Goal: Task Accomplishment & Management: Complete application form

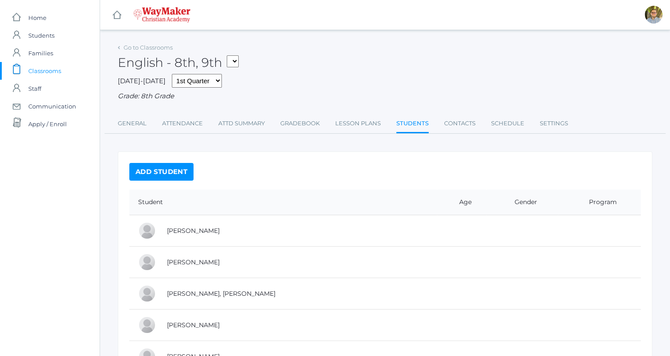
click at [52, 74] on span "Classrooms" at bounding box center [44, 71] width 33 height 18
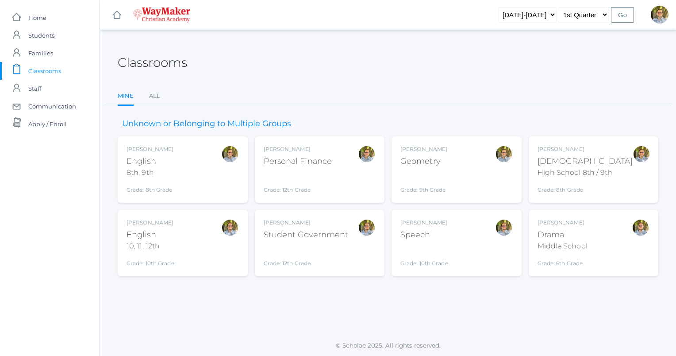
click at [614, 238] on div "Kylen Braileanu Drama Middle School Grade: 6th Grade THEATER" at bounding box center [594, 243] width 112 height 49
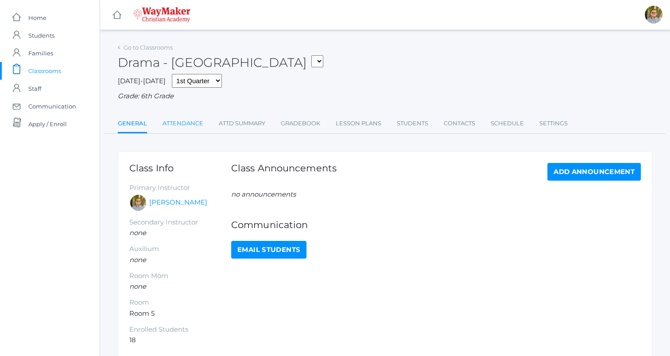
click at [189, 125] on link "Attendance" at bounding box center [182, 124] width 41 height 18
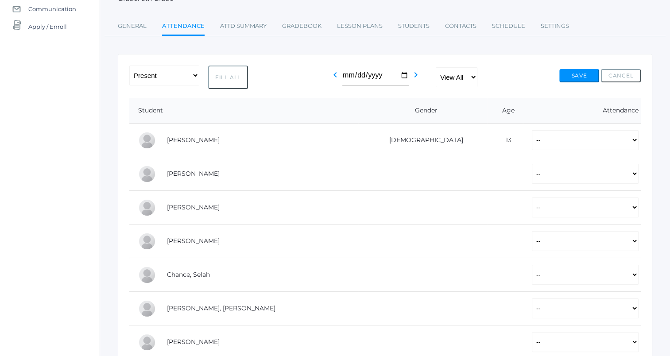
scroll to position [98, 0]
click at [228, 71] on button "Fill All" at bounding box center [228, 76] width 40 height 23
select select "P"
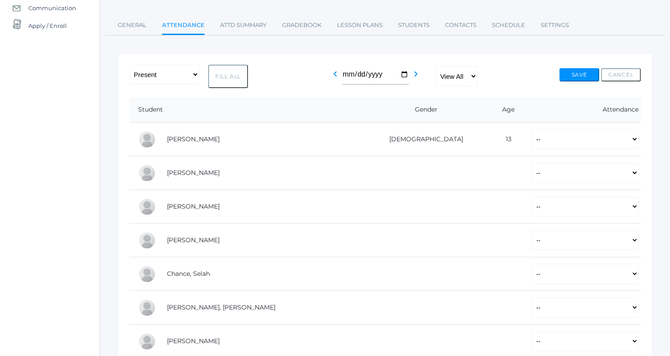
select select "P"
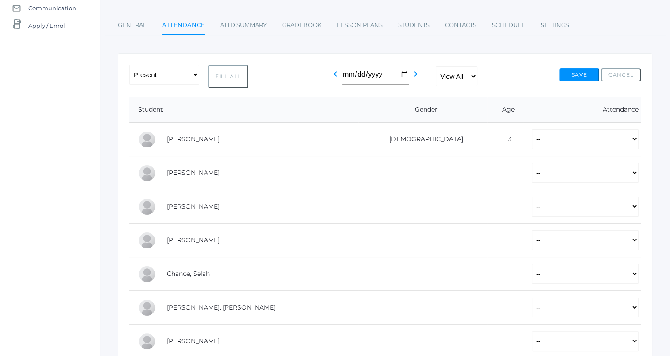
select select "P"
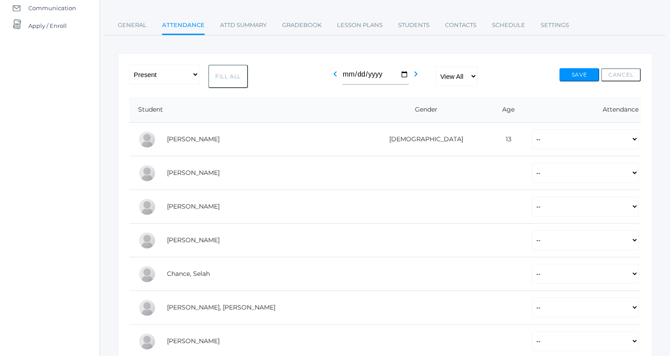
select select "P"
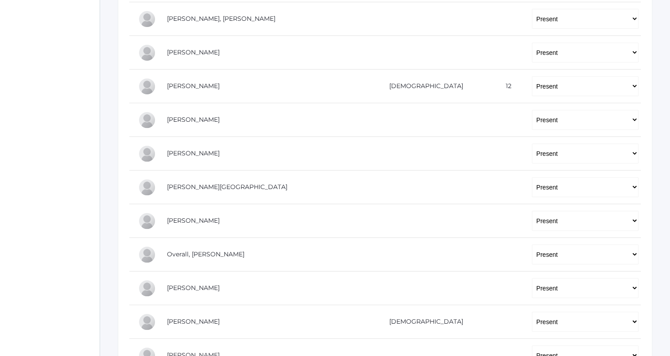
scroll to position [387, 0]
click at [552, 152] on select "-- Present Tardy Excused Tardy Unexcused Absent Excused Absent Unexcused" at bounding box center [585, 153] width 107 height 20
select select
click at [532, 143] on select "-- Present Tardy Excused Tardy Unexcused Absent Excused Absent Unexcused" at bounding box center [585, 153] width 107 height 20
click at [532, 193] on select "-- Present Tardy Excused Tardy Unexcused Absent Excused Absent Unexcused" at bounding box center [585, 187] width 107 height 20
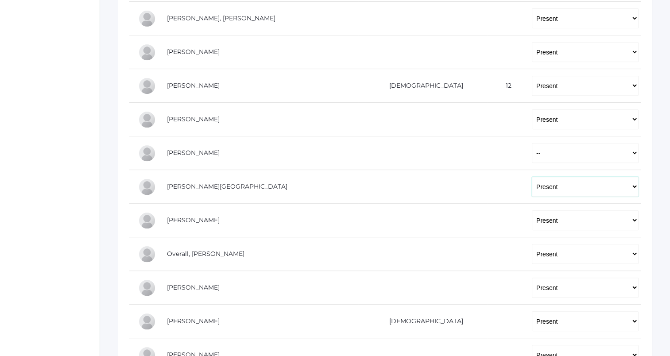
select select
click at [532, 177] on select "-- Present Tardy Excused Tardy Unexcused Absent Excused Absent Unexcused" at bounding box center [585, 187] width 107 height 20
click at [532, 220] on select "-- Present Tardy Excused Tardy Unexcused Absent Excused Absent Unexcused" at bounding box center [585, 220] width 107 height 20
select select
click at [532, 210] on select "-- Present Tardy Excused Tardy Unexcused Absent Excused Absent Unexcused" at bounding box center [585, 220] width 107 height 20
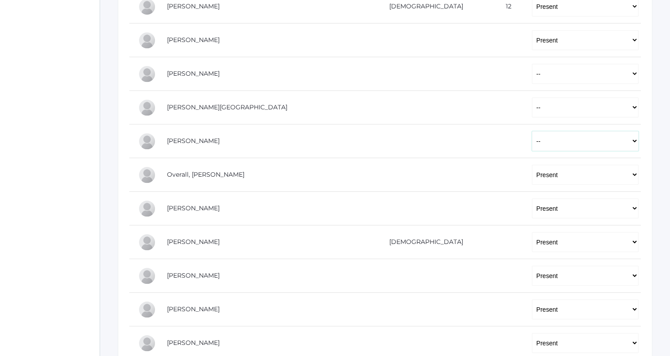
scroll to position [470, 0]
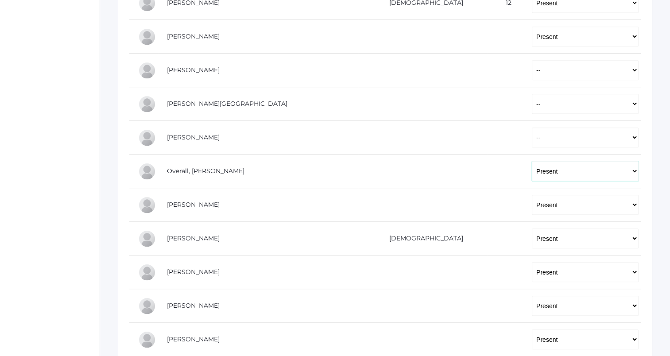
click at [532, 170] on select "-- Present Tardy Excused Tardy Unexcused Absent Excused Absent Unexcused" at bounding box center [585, 171] width 107 height 20
select select "AE"
click at [532, 161] on select "-- Present Tardy Excused Tardy Unexcused Absent Excused Absent Unexcused" at bounding box center [585, 171] width 107 height 20
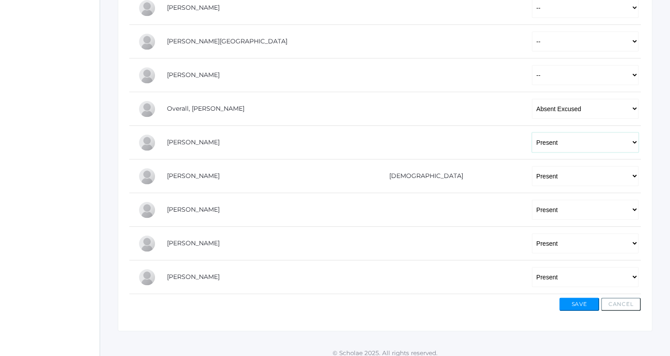
click at [532, 140] on select "-- Present Tardy Excused Tardy Unexcused Absent Excused Absent Unexcused" at bounding box center [585, 142] width 107 height 20
select select
click at [532, 132] on select "-- Present Tardy Excused Tardy Unexcused Absent Excused Absent Unexcused" at bounding box center [585, 142] width 107 height 20
click at [538, 174] on select "-- Present Tardy Excused Tardy Unexcused Absent Excused Absent Unexcused" at bounding box center [585, 176] width 107 height 20
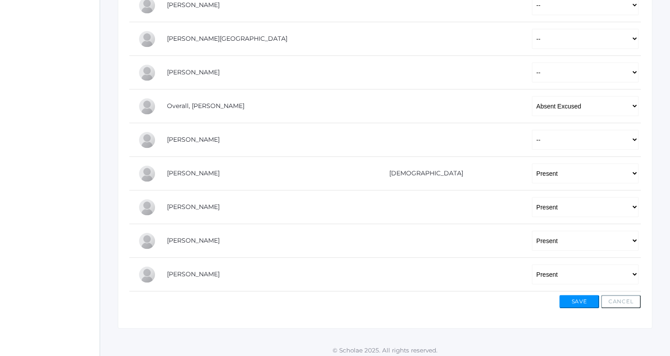
scroll to position [538, 0]
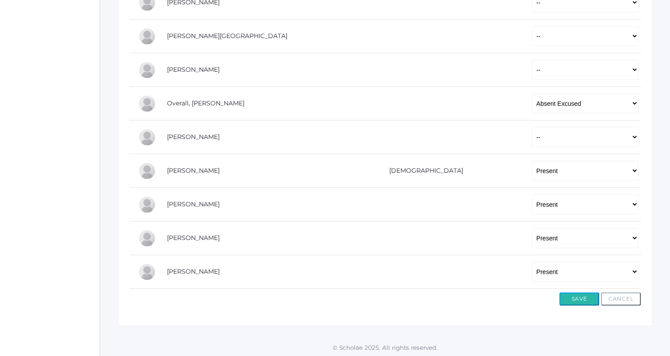
click at [577, 301] on button "Save" at bounding box center [579, 298] width 40 height 13
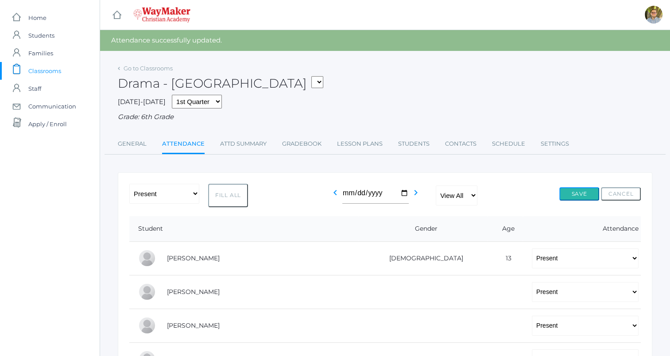
click at [575, 193] on button "Save" at bounding box center [579, 193] width 40 height 13
click at [50, 66] on span "Classrooms" at bounding box center [44, 71] width 33 height 18
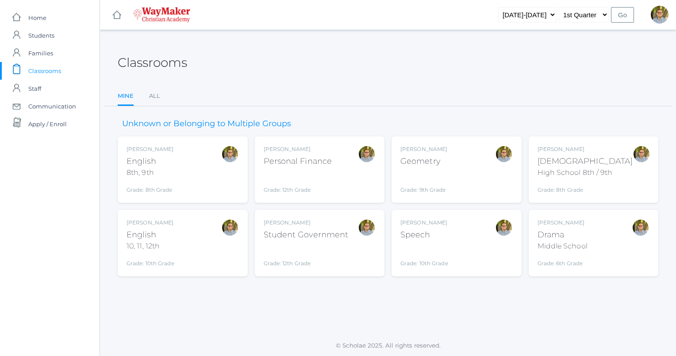
click at [337, 256] on div "Grade: 12th Grade" at bounding box center [306, 255] width 85 height 23
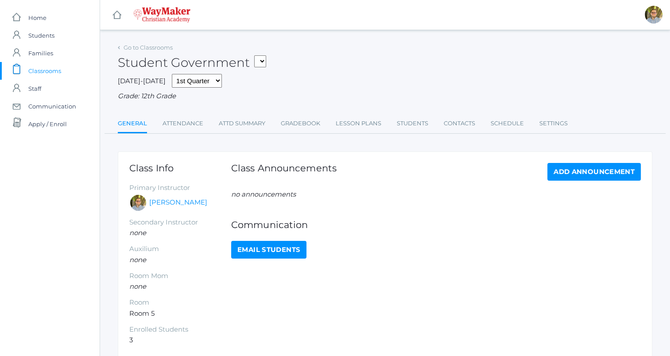
click at [193, 113] on div "Go to Classrooms Student Government FINANCE - Personal Finance SG - Student Gov…" at bounding box center [385, 87] width 534 height 93
click at [182, 131] on link "Attendance" at bounding box center [182, 124] width 41 height 18
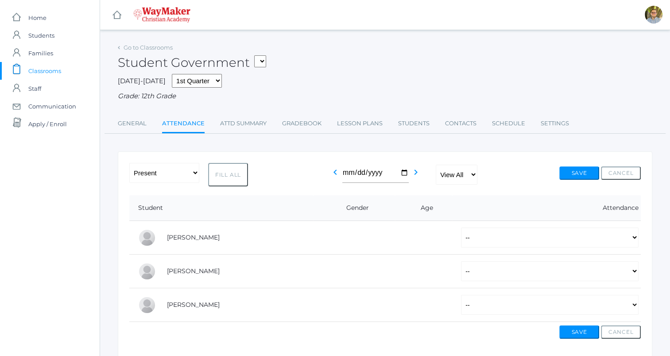
click at [221, 175] on button "Fill All" at bounding box center [228, 174] width 40 height 23
select select "P"
click at [540, 302] on select "-- Present Tardy Excused Tardy Unexcused Absent Excused Absent Unexcused" at bounding box center [550, 305] width 178 height 20
select select "AE"
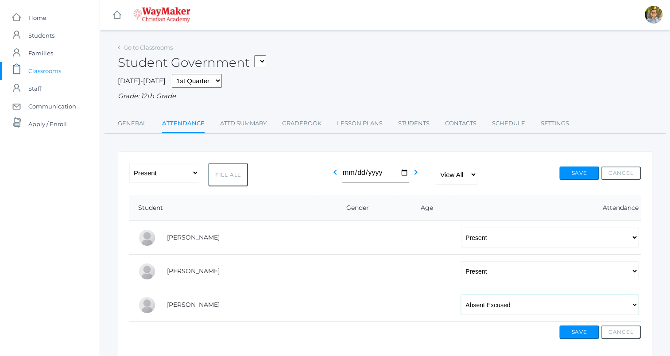
click at [461, 295] on select "-- Present Tardy Excused Tardy Unexcused Absent Excused Absent Unexcused" at bounding box center [550, 305] width 178 height 20
click at [578, 325] on button "Save" at bounding box center [579, 331] width 40 height 13
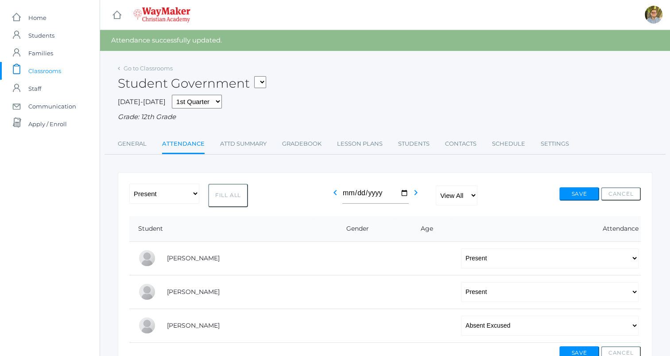
click at [57, 74] on span "Classrooms" at bounding box center [44, 71] width 33 height 18
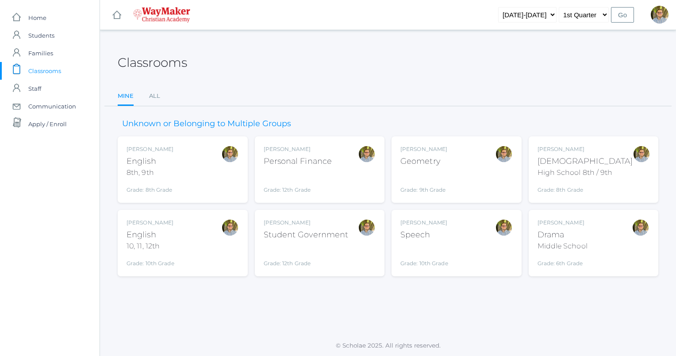
click at [439, 178] on div "Grade: 9th Grade" at bounding box center [424, 182] width 47 height 23
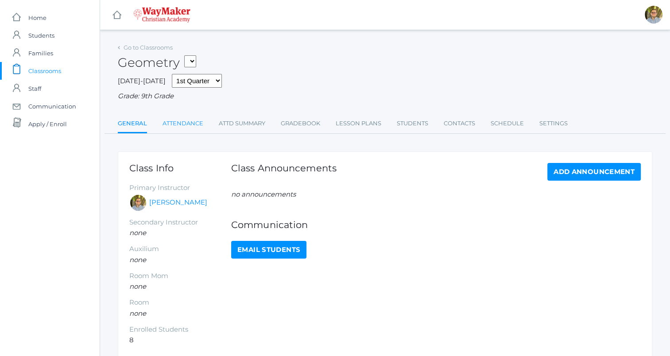
click at [181, 128] on link "Attendance" at bounding box center [182, 124] width 41 height 18
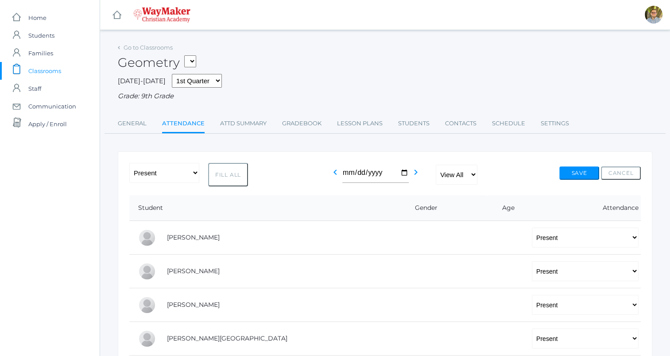
click at [50, 67] on span "Classrooms" at bounding box center [44, 71] width 33 height 18
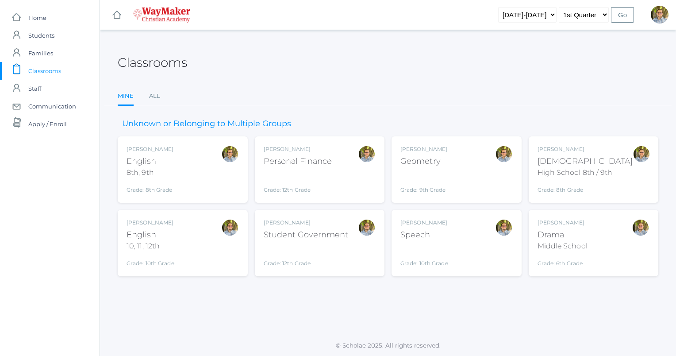
click at [225, 252] on div at bounding box center [230, 243] width 18 height 49
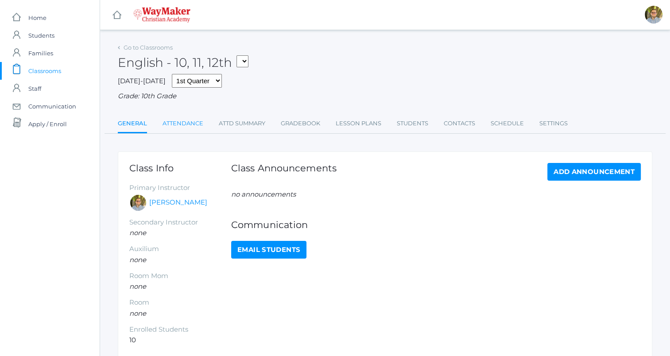
click at [181, 126] on link "Attendance" at bounding box center [182, 124] width 41 height 18
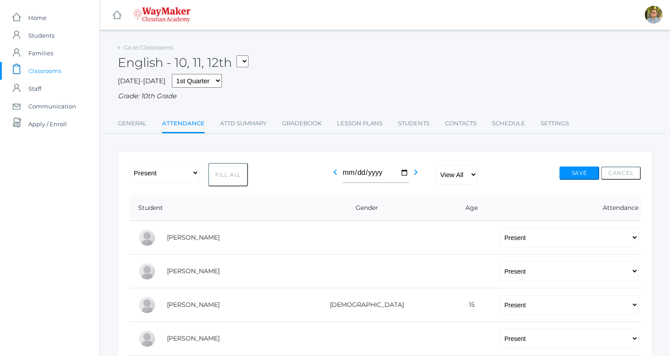
click at [62, 70] on link "icons/clipboard/plain Created with Sketch. Classrooms" at bounding box center [50, 71] width 100 height 18
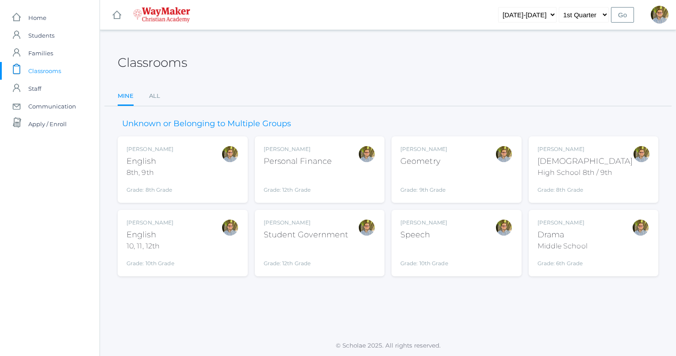
click at [209, 153] on div "[PERSON_NAME] [DEMOGRAPHIC_DATA] 8th, 9th Grade: 8th Grade 08ENGLISH" at bounding box center [183, 169] width 112 height 49
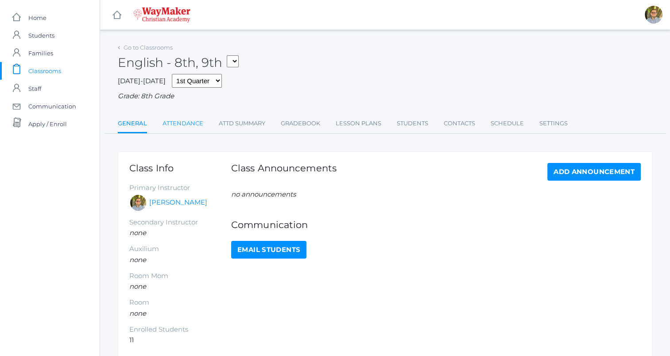
click at [182, 129] on link "Attendance" at bounding box center [182, 124] width 41 height 18
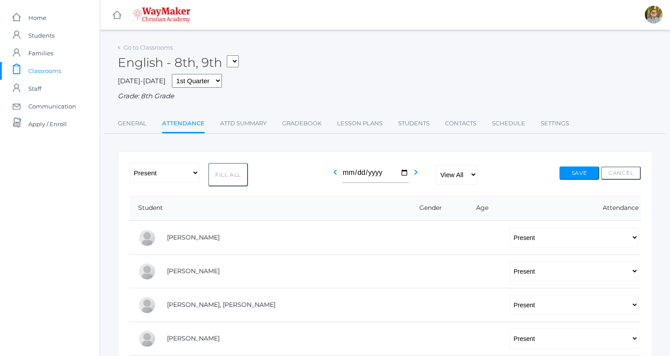
click at [63, 70] on link "icons/clipboard/plain Created with Sketch. Classrooms" at bounding box center [50, 71] width 100 height 18
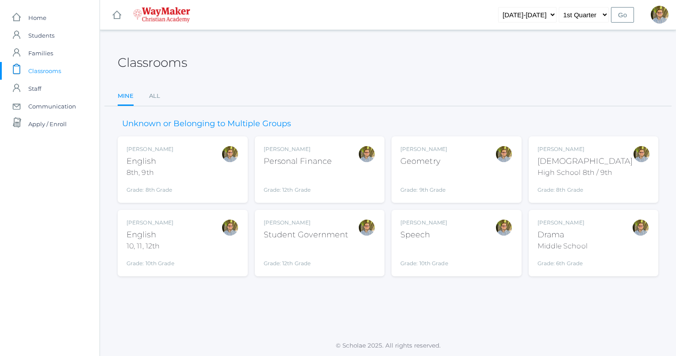
click at [568, 161] on div "[DEMOGRAPHIC_DATA]" at bounding box center [586, 161] width 96 height 12
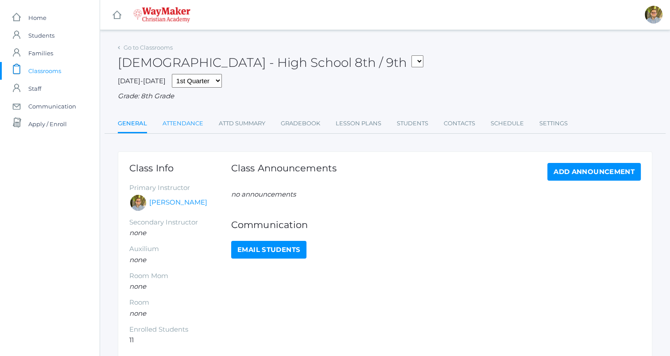
click at [181, 124] on link "Attendance" at bounding box center [182, 124] width 41 height 18
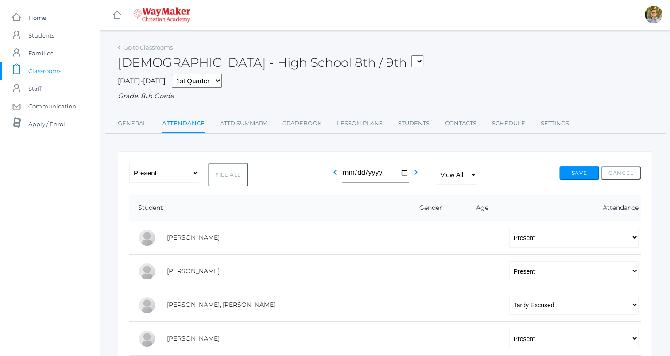
click at [44, 72] on span "Classrooms" at bounding box center [44, 71] width 33 height 18
